Goal: Information Seeking & Learning: Learn about a topic

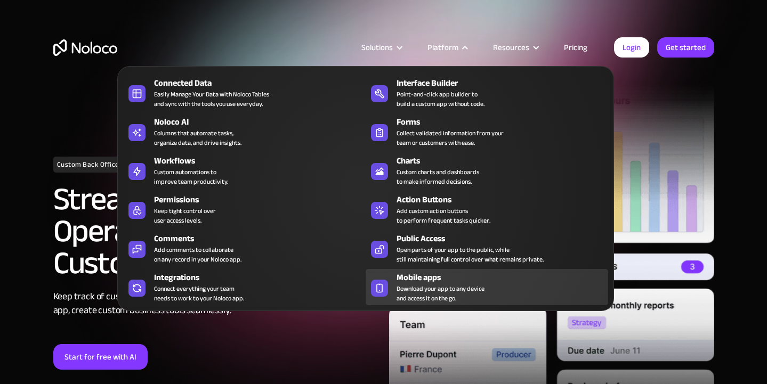
click at [439, 284] on span "Download your app to any device and access it on the go." at bounding box center [440, 293] width 88 height 19
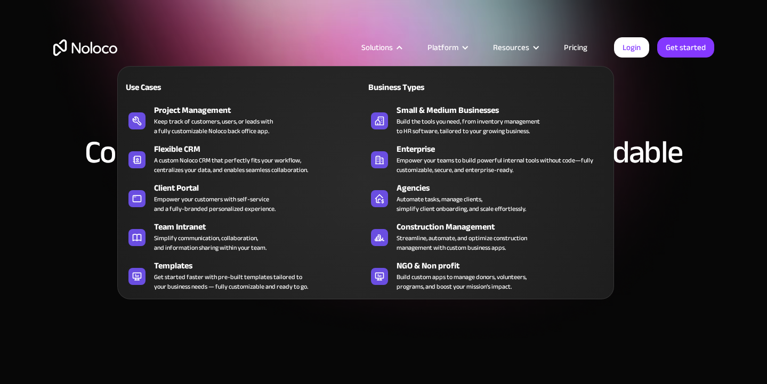
click at [389, 46] on div "Solutions" at bounding box center [376, 47] width 31 height 14
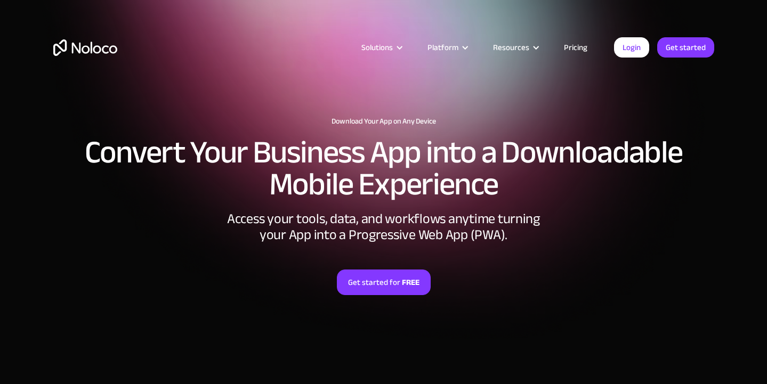
click at [389, 46] on div "Solutions" at bounding box center [376, 47] width 31 height 14
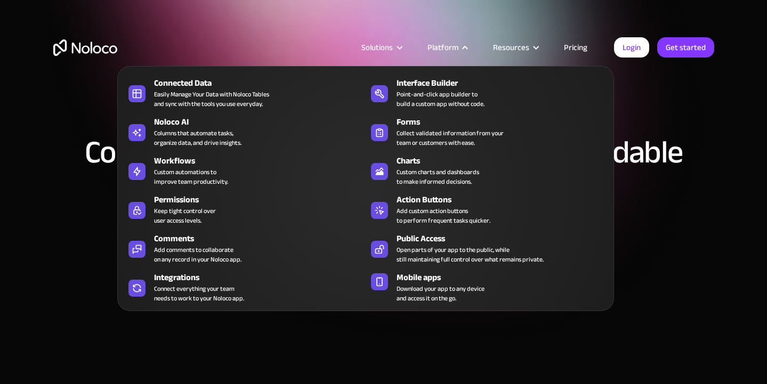
click at [451, 48] on div "Platform" at bounding box center [442, 47] width 31 height 14
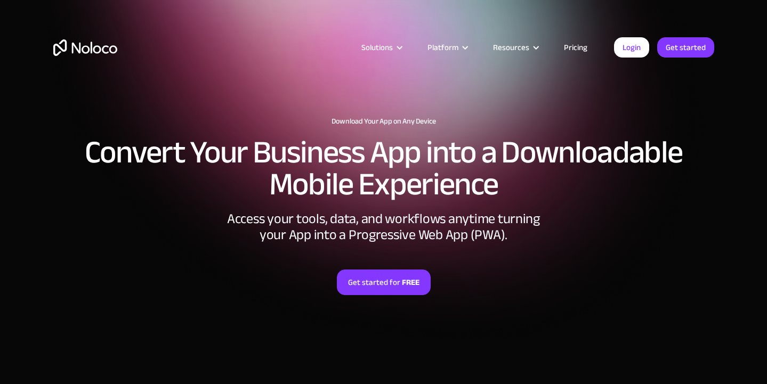
click at [451, 48] on div "Platform" at bounding box center [442, 47] width 31 height 14
click at [93, 52] on img "home" at bounding box center [85, 47] width 64 height 17
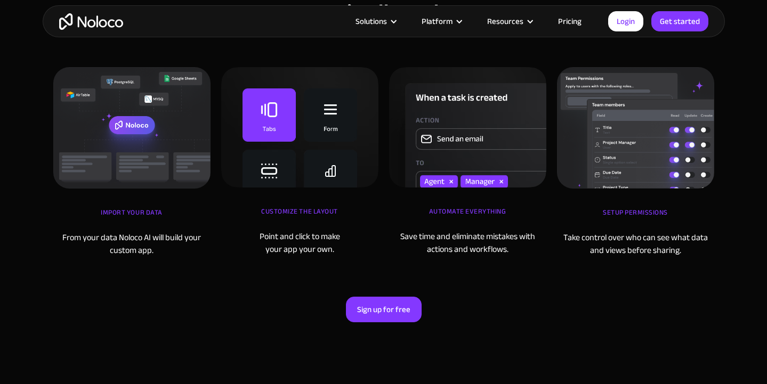
scroll to position [2405, 0]
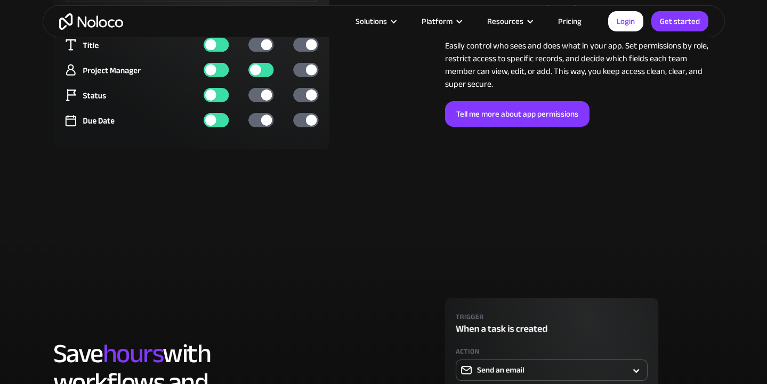
click at [568, 26] on link "Pricing" at bounding box center [569, 21] width 50 height 14
